Goal: Book appointment/travel/reservation

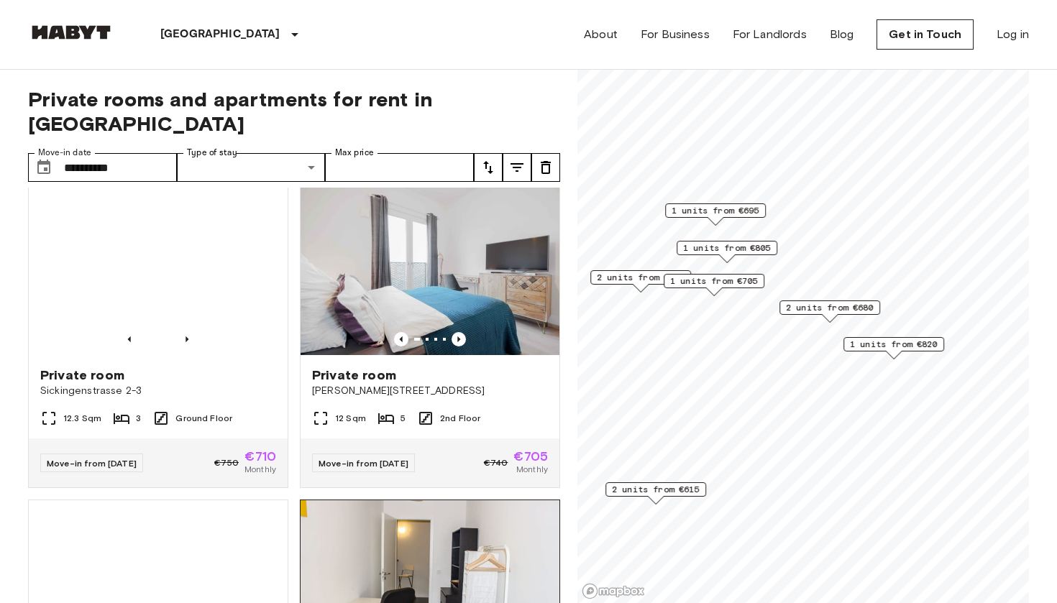
scroll to position [973, 0]
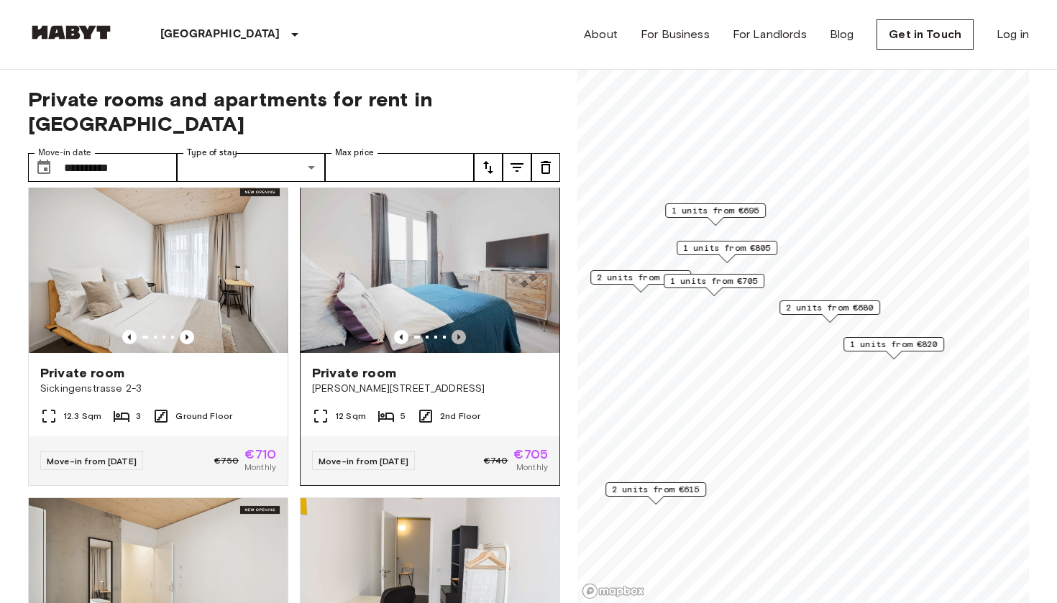
click at [462, 330] on icon "Previous image" at bounding box center [458, 337] width 14 height 14
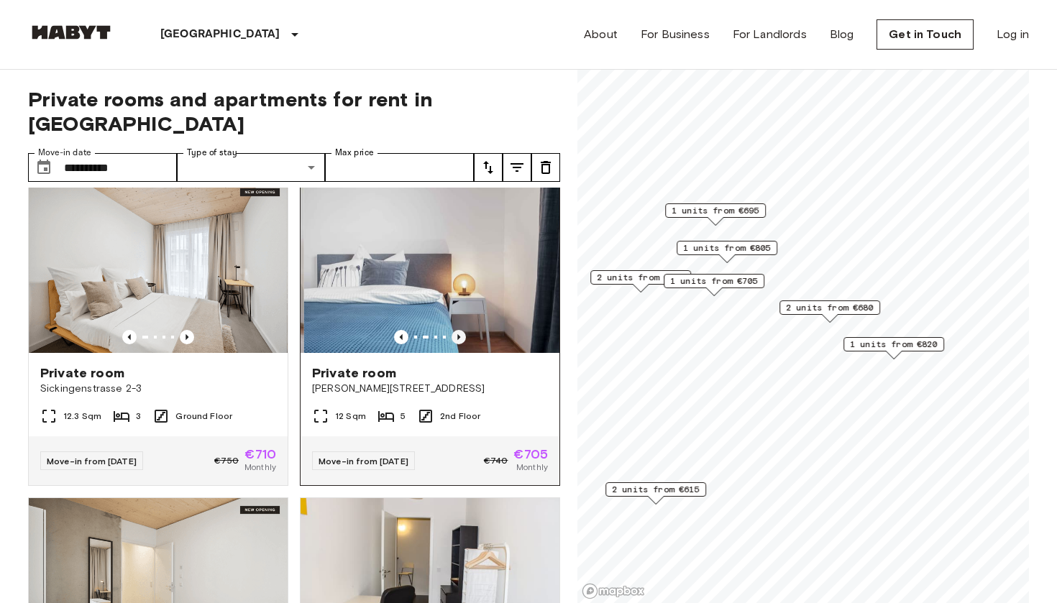
click at [462, 330] on icon "Previous image" at bounding box center [458, 337] width 14 height 14
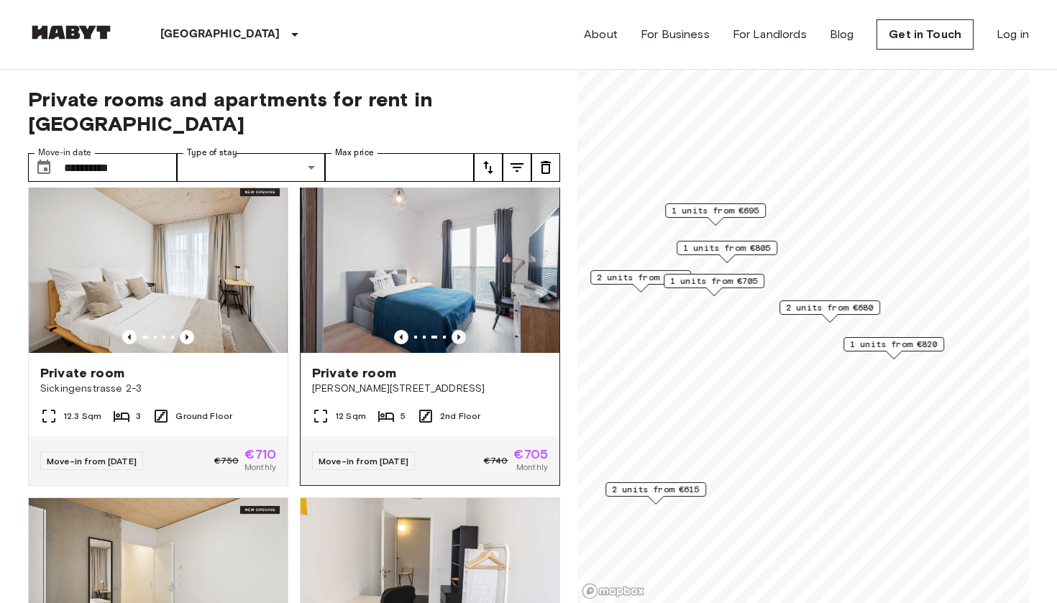
click at [462, 330] on icon "Previous image" at bounding box center [458, 337] width 14 height 14
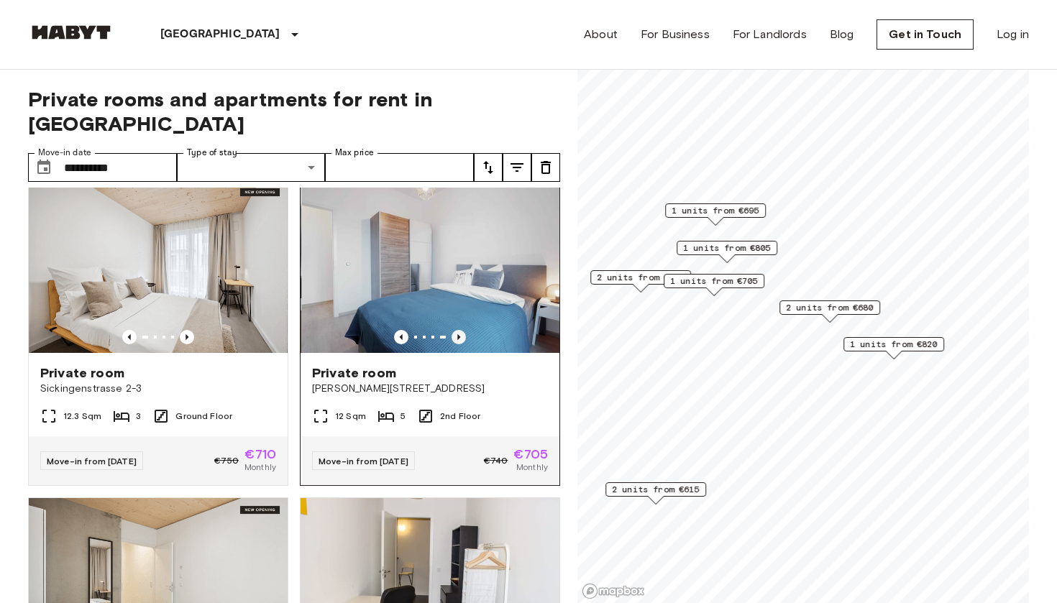
click at [462, 330] on icon "Previous image" at bounding box center [458, 337] width 14 height 14
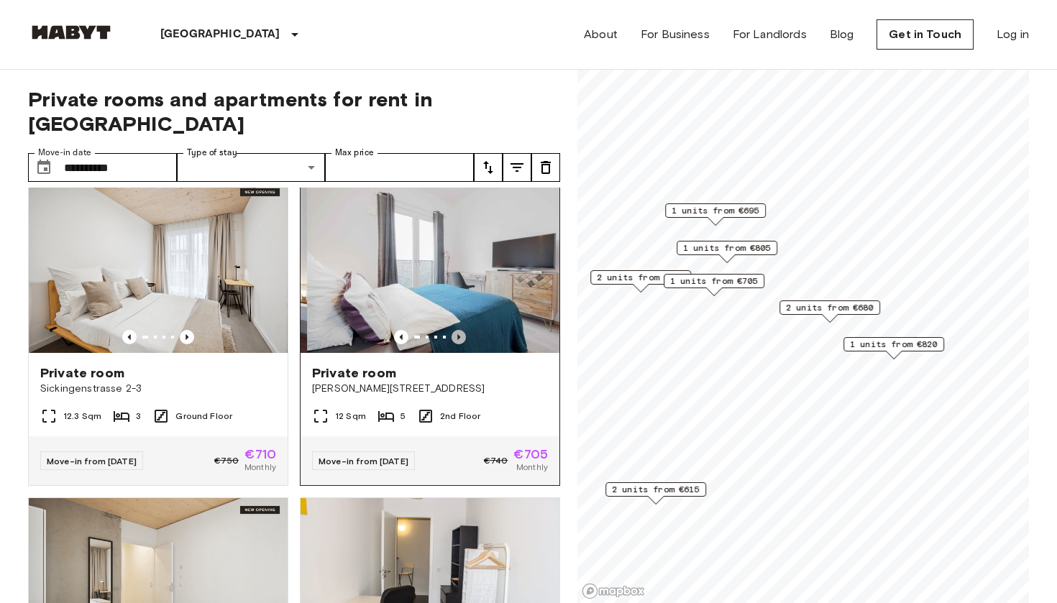
click at [462, 330] on icon "Previous image" at bounding box center [458, 337] width 14 height 14
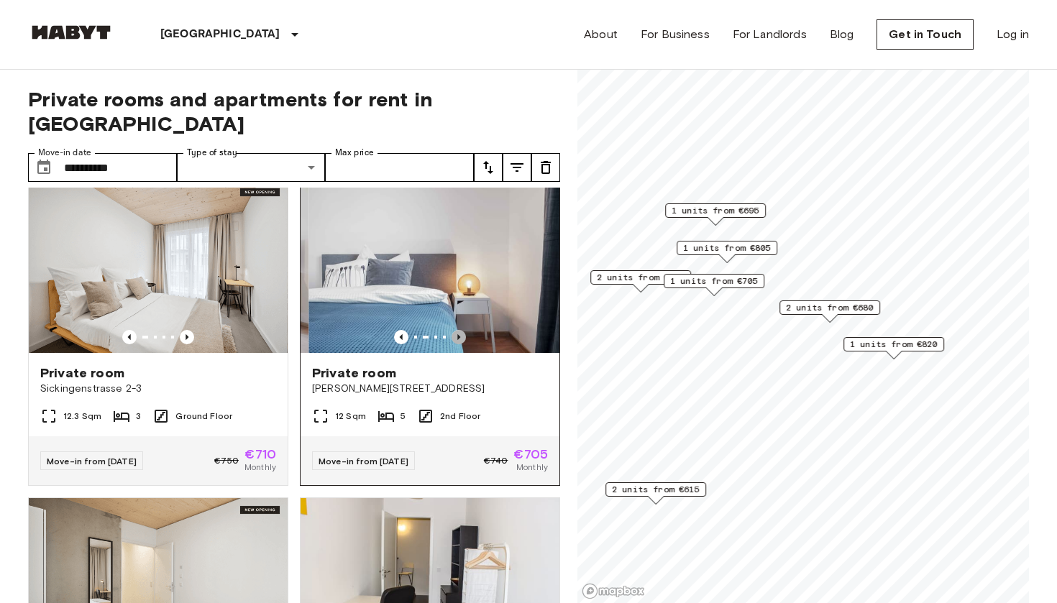
click at [462, 330] on icon "Previous image" at bounding box center [458, 337] width 14 height 14
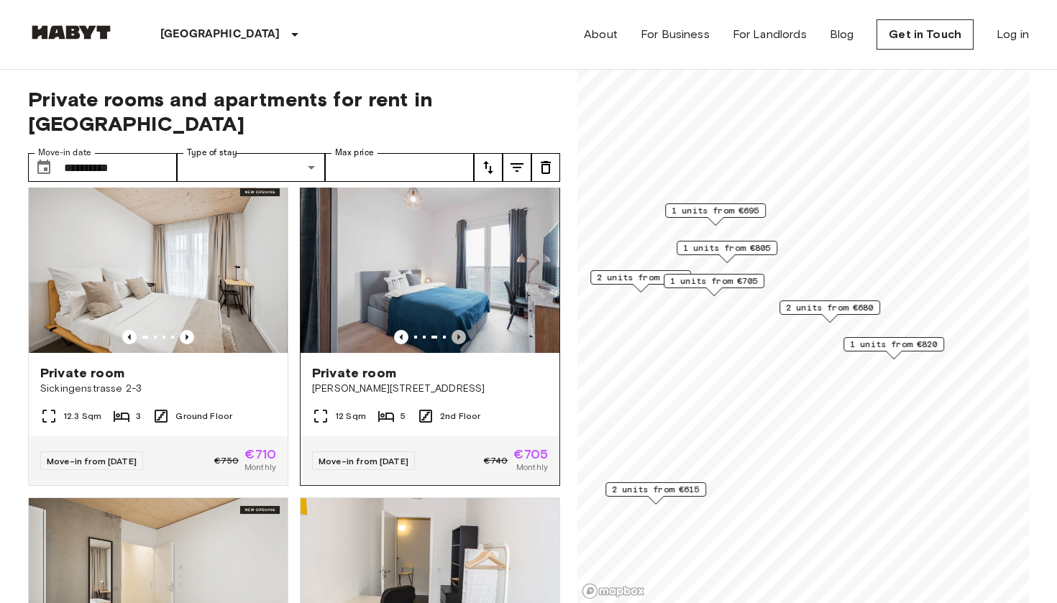
click at [462, 330] on icon "Previous image" at bounding box center [458, 337] width 14 height 14
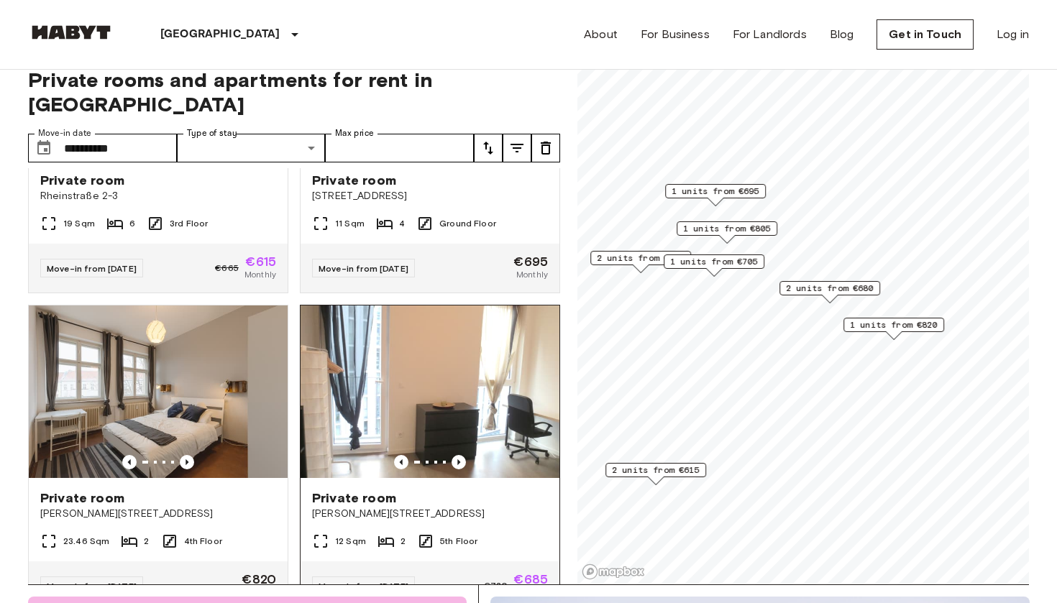
scroll to position [517, 0]
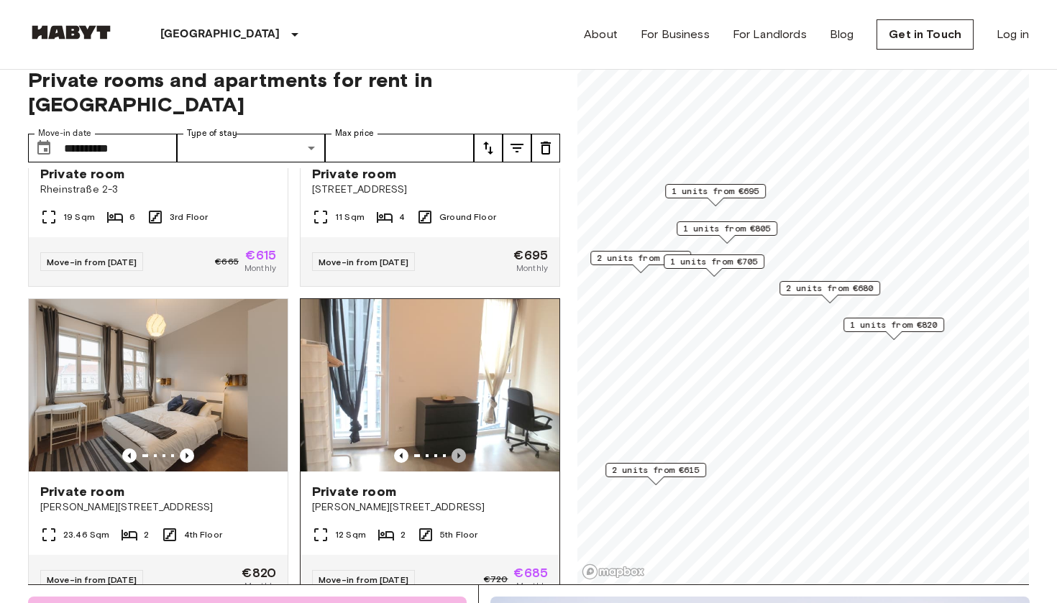
click at [458, 453] on icon "Previous image" at bounding box center [458, 456] width 3 height 6
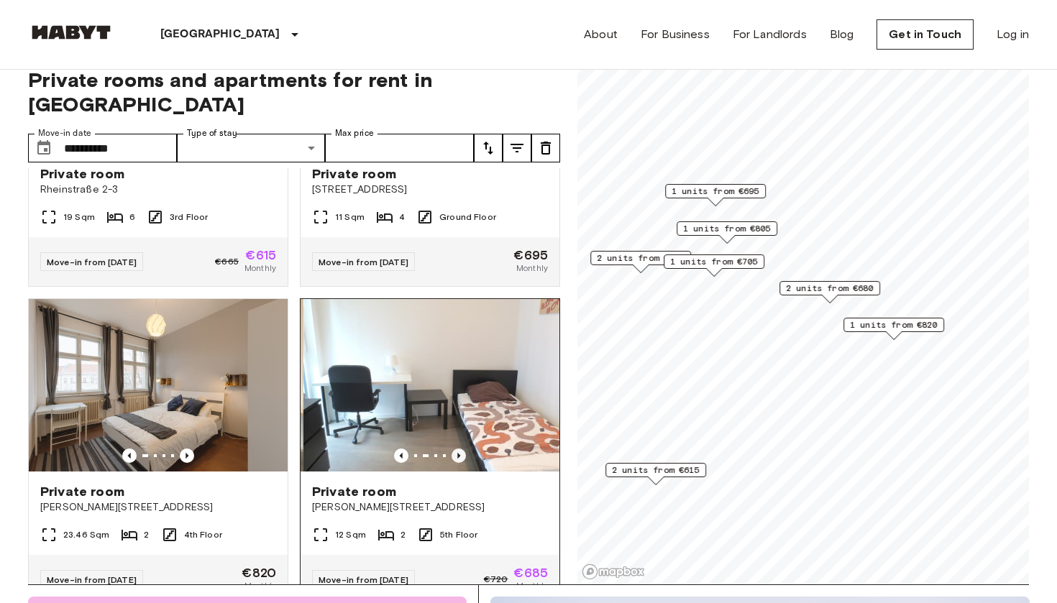
click at [458, 453] on icon "Previous image" at bounding box center [458, 456] width 3 height 6
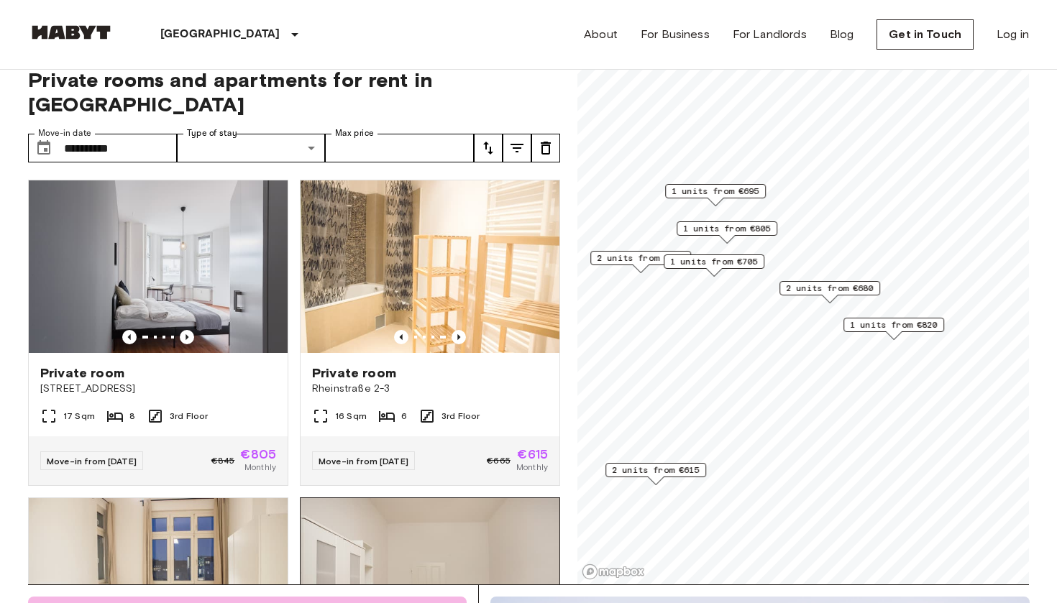
scroll to position [0, 0]
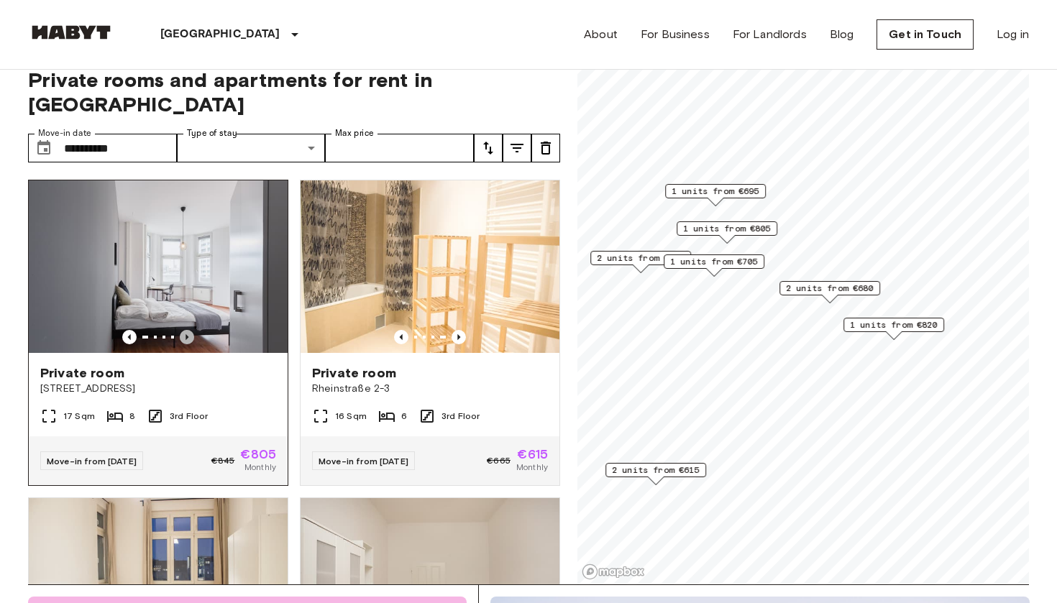
click at [189, 330] on icon "Previous image" at bounding box center [187, 337] width 14 height 14
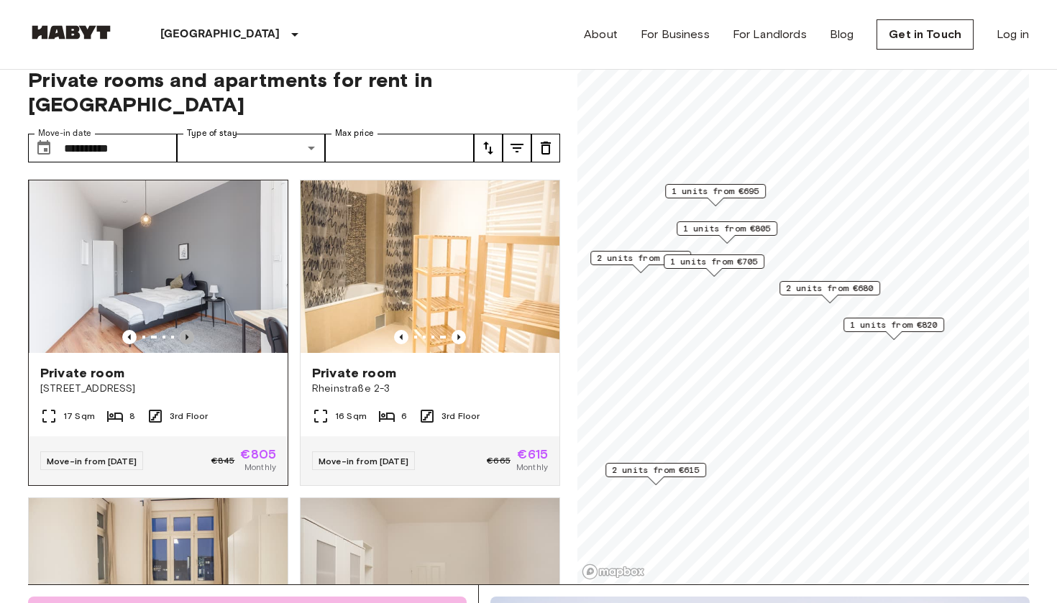
click at [189, 330] on icon "Previous image" at bounding box center [187, 337] width 14 height 14
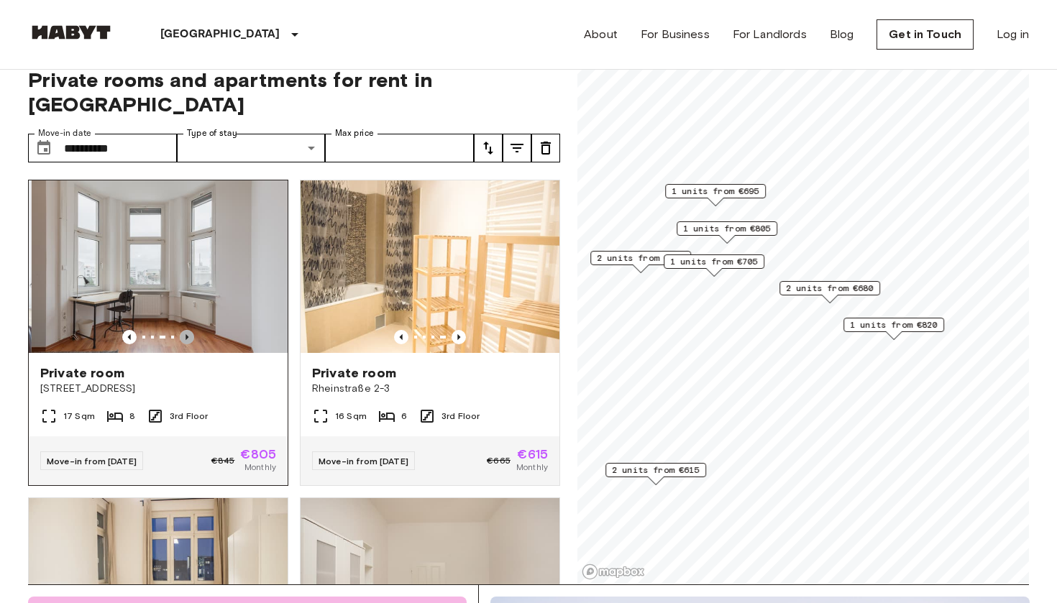
click at [189, 330] on icon "Previous image" at bounding box center [187, 337] width 14 height 14
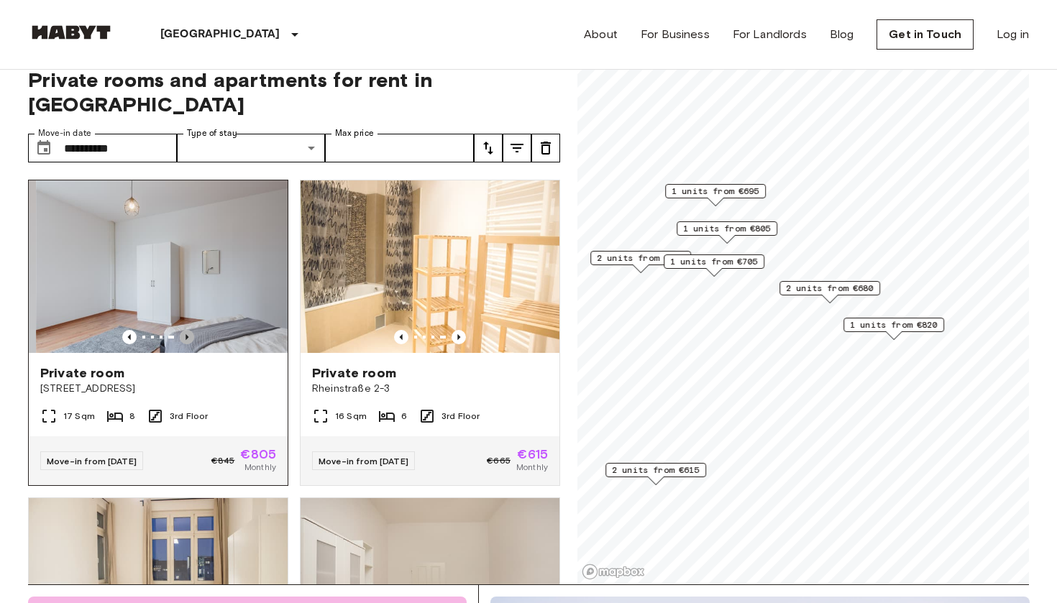
click at [189, 330] on icon "Previous image" at bounding box center [187, 337] width 14 height 14
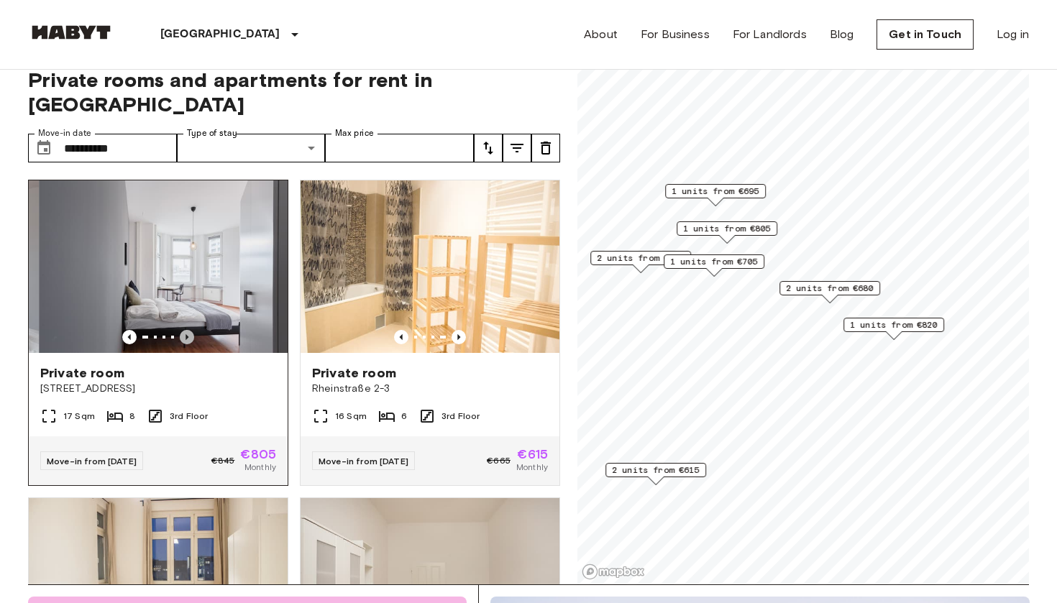
click at [189, 330] on icon "Previous image" at bounding box center [187, 337] width 14 height 14
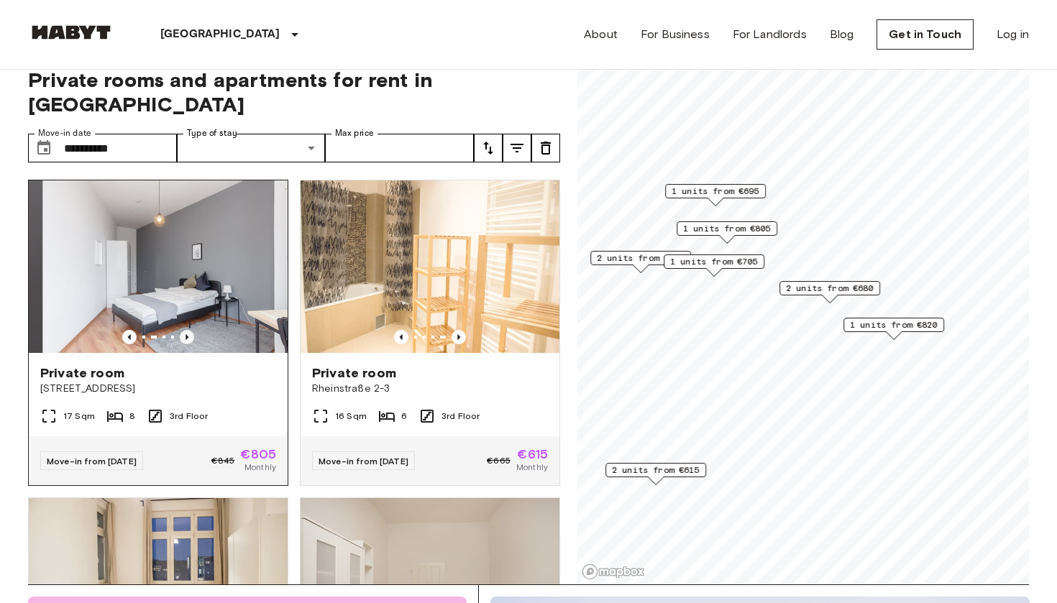
click at [189, 330] on icon "Previous image" at bounding box center [187, 337] width 14 height 14
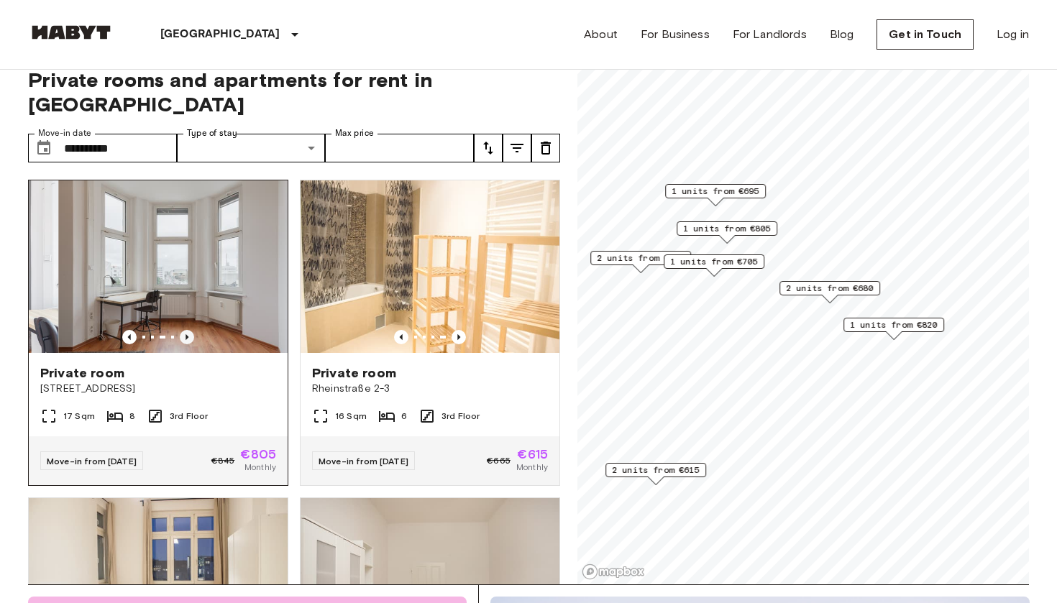
click at [189, 330] on icon "Previous image" at bounding box center [187, 337] width 14 height 14
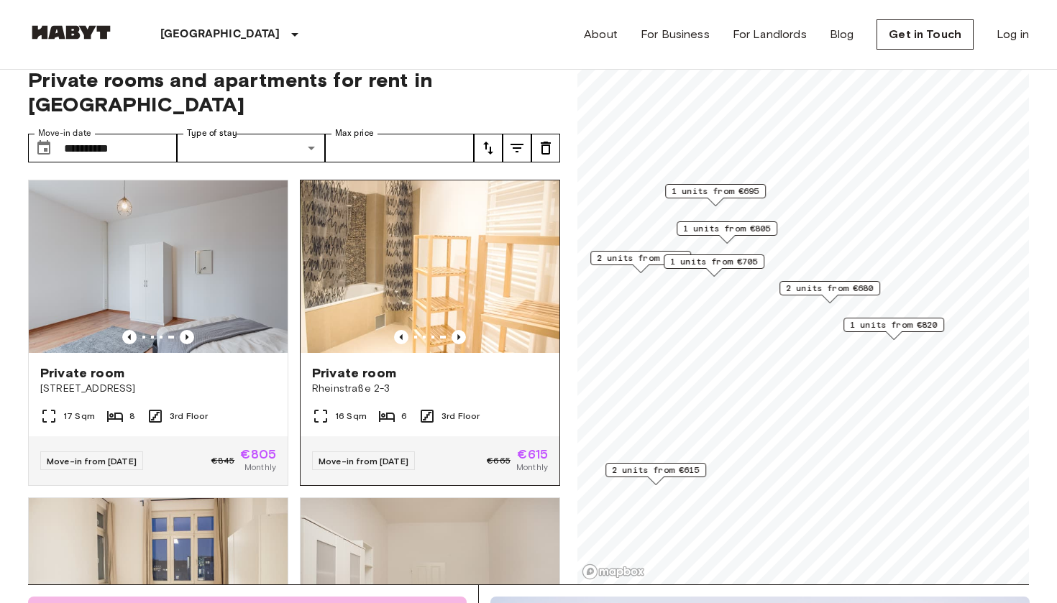
click at [488, 279] on img at bounding box center [429, 266] width 259 height 173
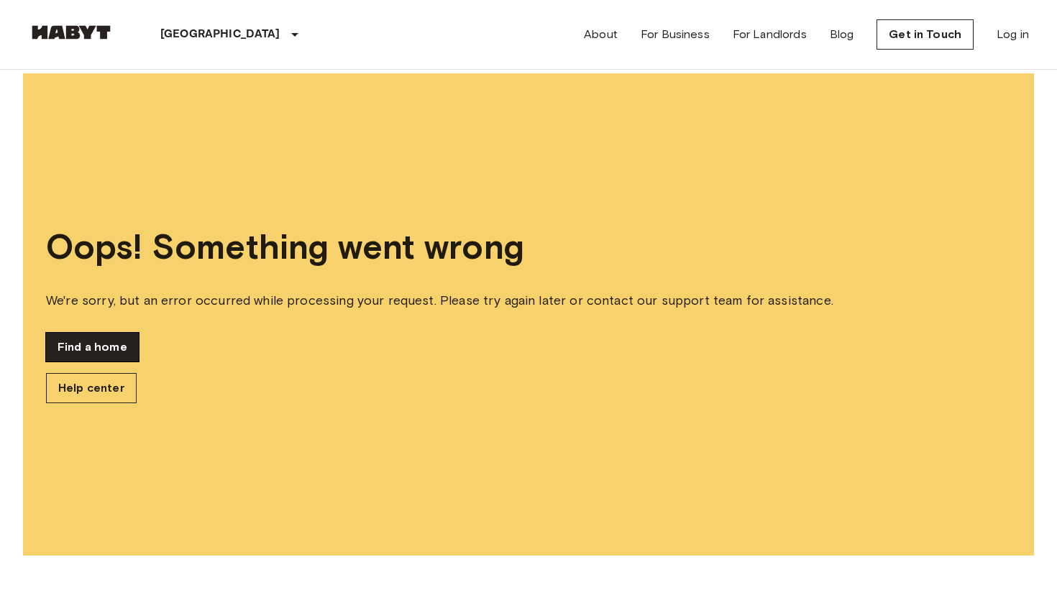
click at [111, 349] on link "Find a home" at bounding box center [92, 347] width 93 height 29
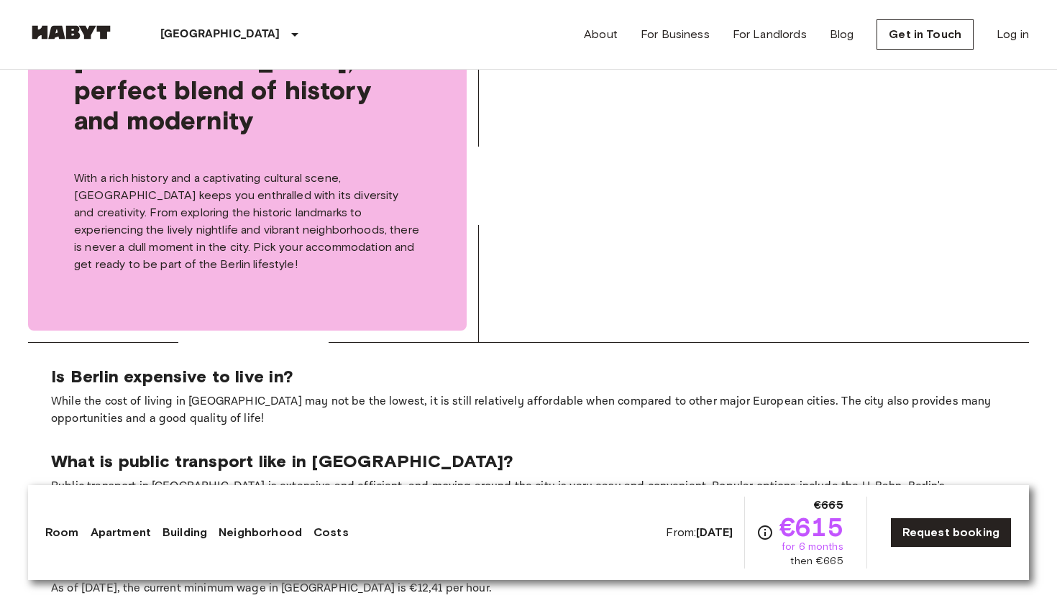
scroll to position [2016, 0]
